Goal: Navigation & Orientation: Find specific page/section

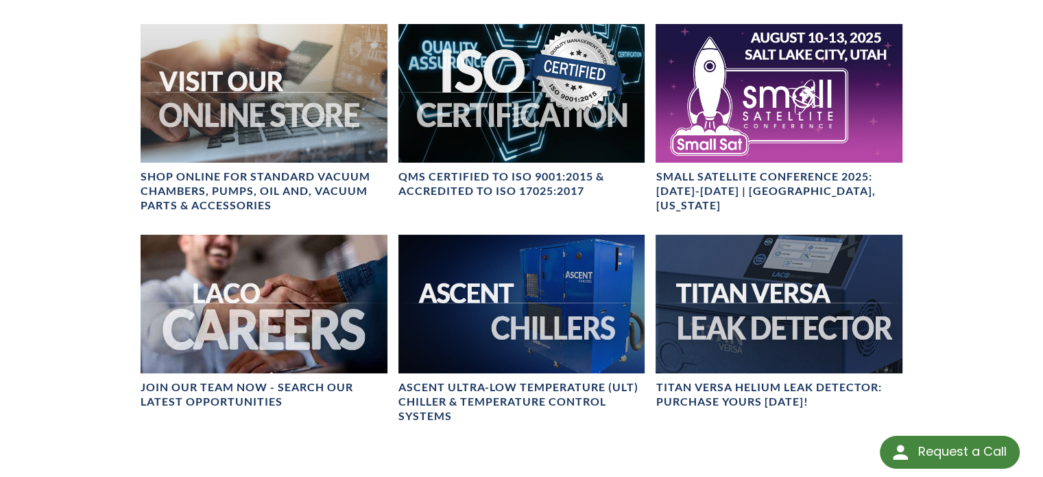
scroll to position [510, 0]
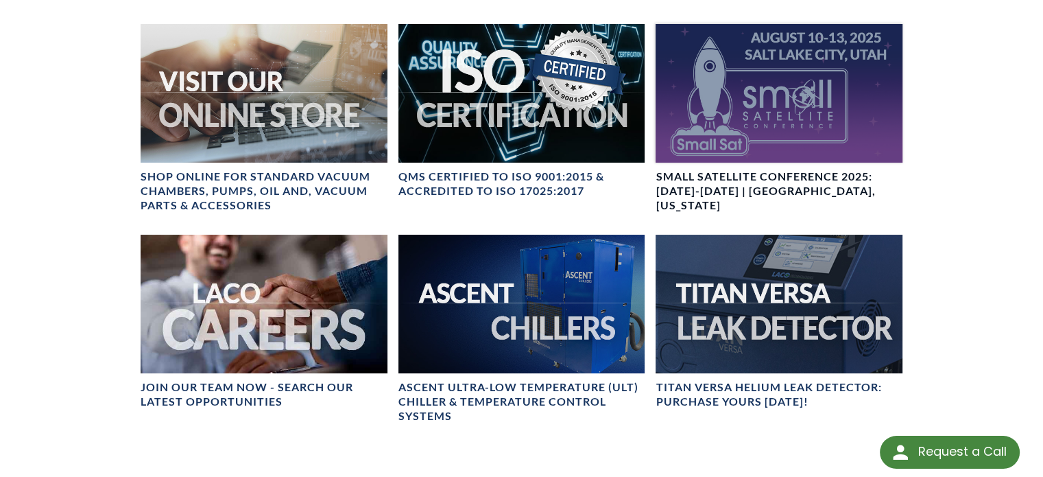
click at [776, 161] on div at bounding box center [779, 93] width 247 height 139
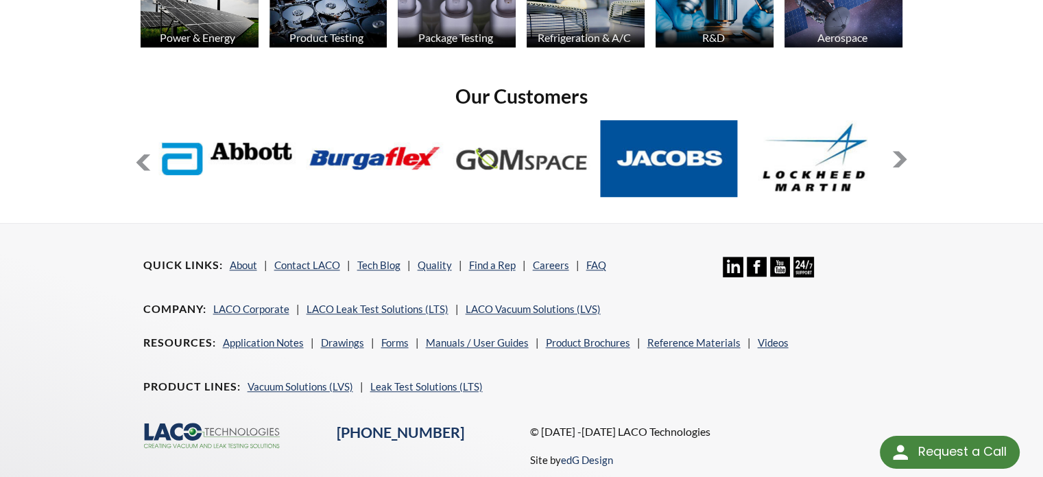
scroll to position [1155, 0]
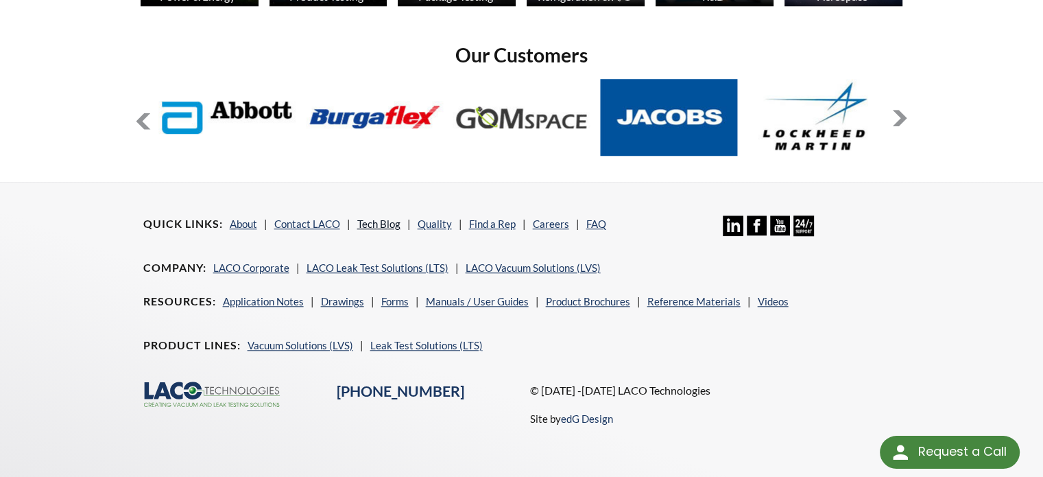
click at [364, 223] on link "Tech Blog" at bounding box center [378, 223] width 43 height 12
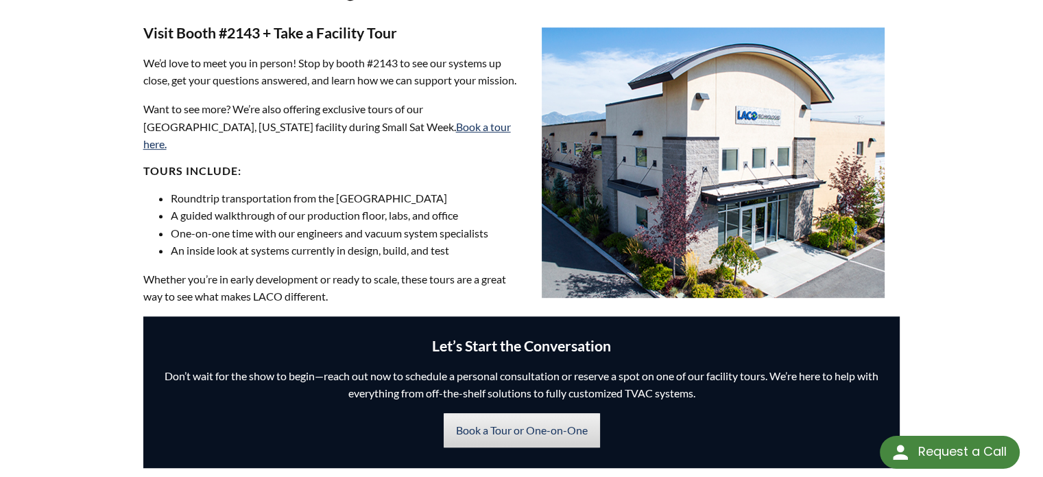
scroll to position [755, 0]
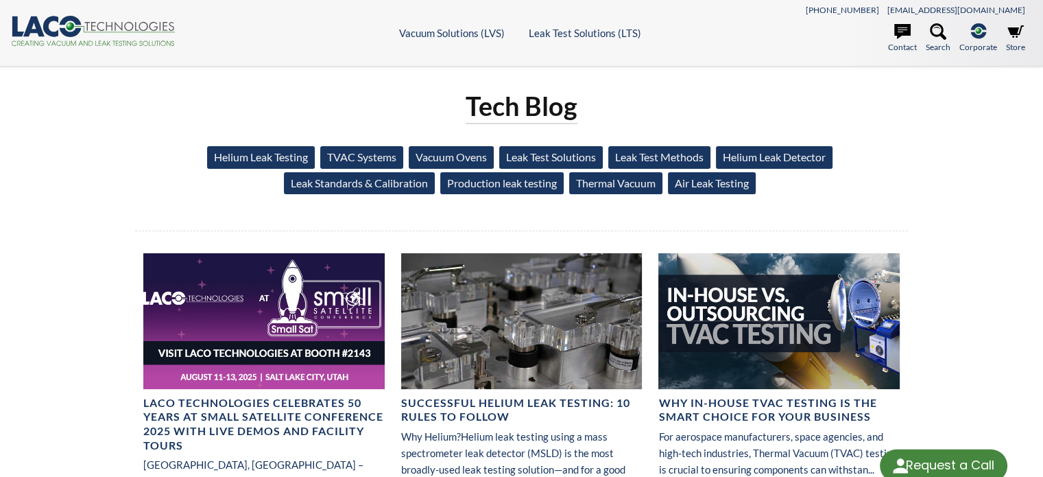
select select "Language Translate Widget"
